Goal: Information Seeking & Learning: Learn about a topic

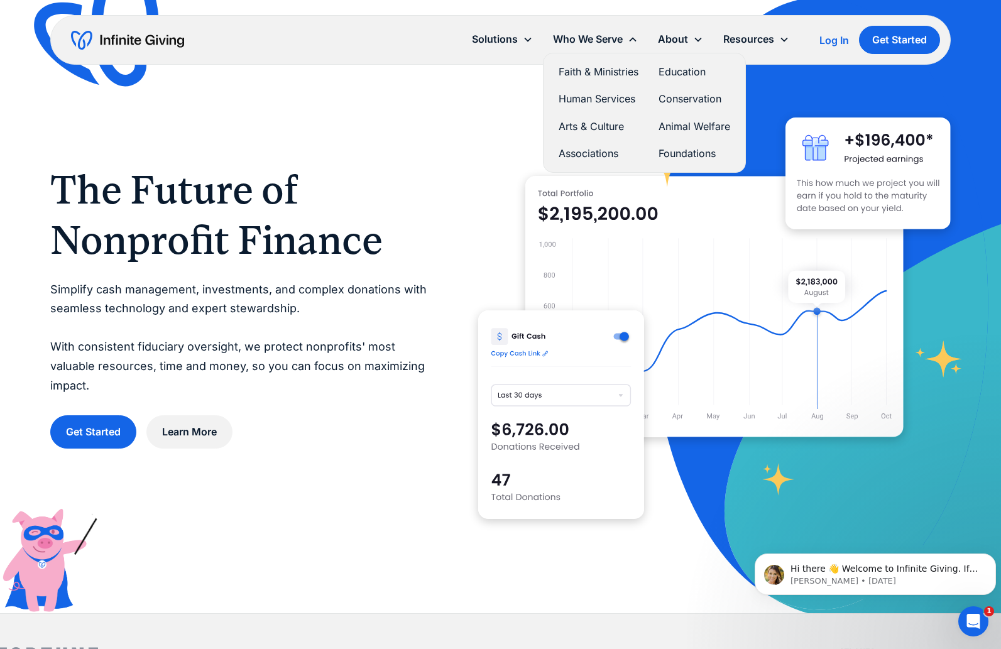
click at [595, 150] on link "Associations" at bounding box center [599, 153] width 80 height 17
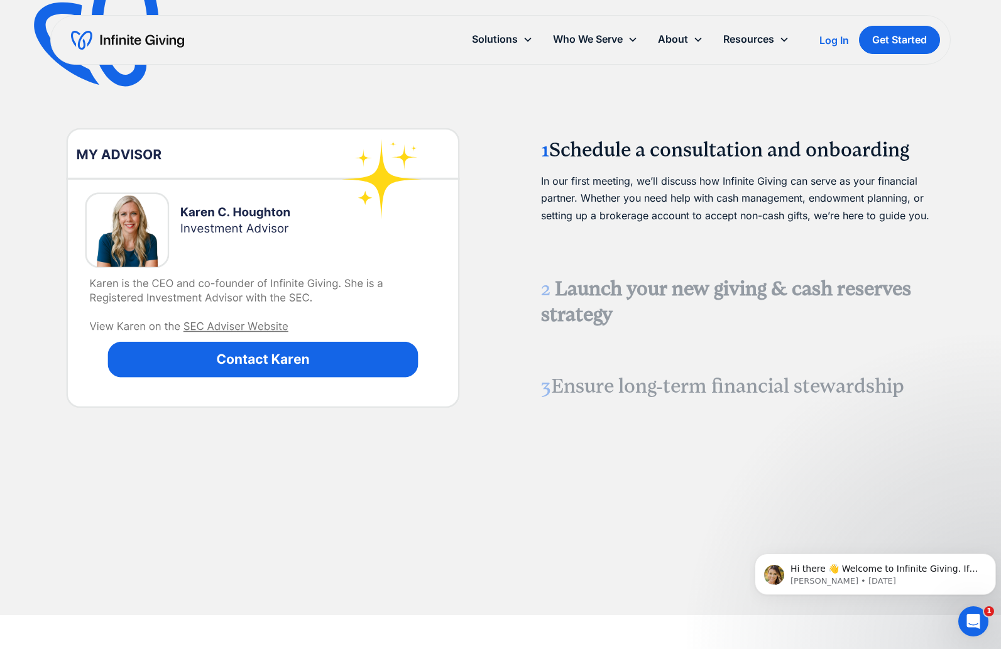
scroll to position [1445, 0]
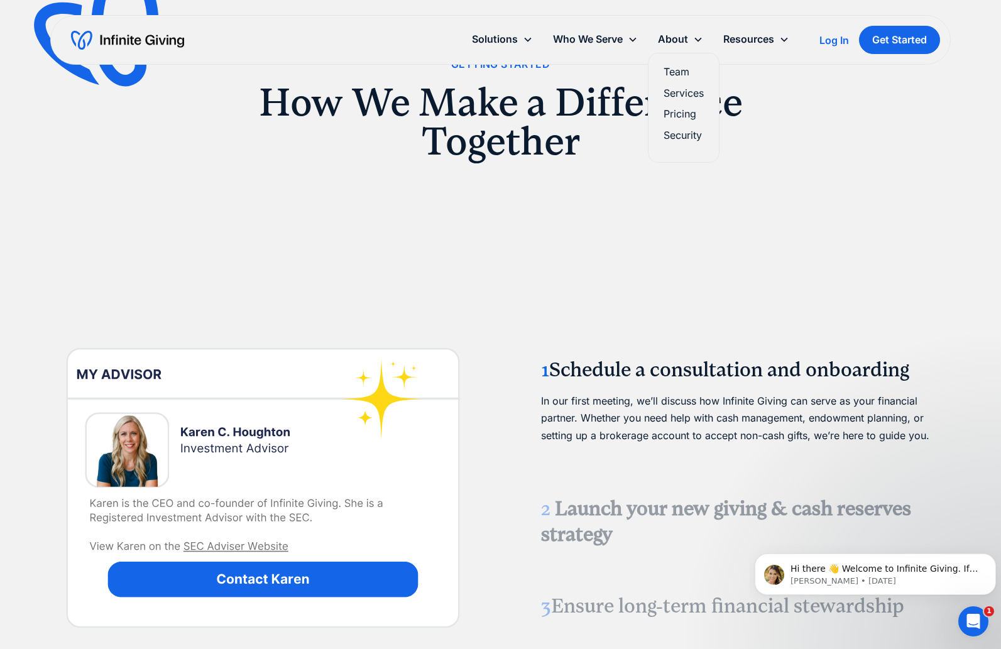
click at [682, 113] on link "Pricing" at bounding box center [684, 114] width 40 height 17
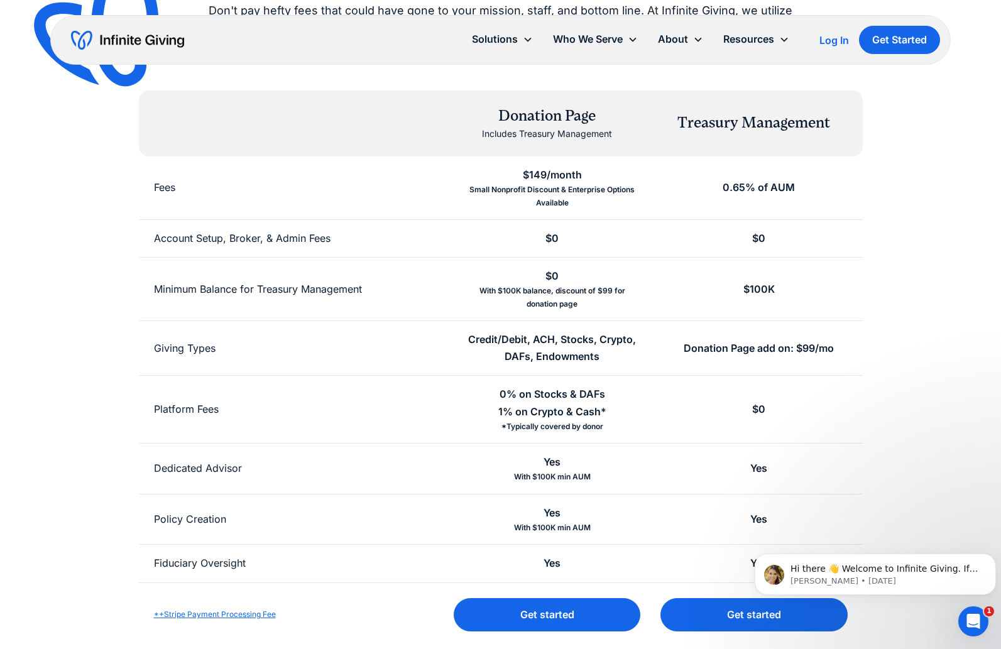
scroll to position [314, 0]
